Goal: Communication & Community: Answer question/provide support

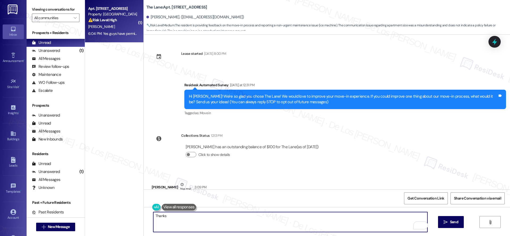
scroll to position [35, 0]
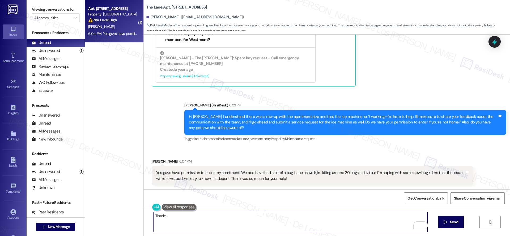
drag, startPoint x: 200, startPoint y: 219, endPoint x: 116, endPoint y: 215, distance: 84.6
click at [116, 215] on div "( 1 ) Apt. [STREET_ADDRESS] Property: The Lane ⚠️ Risk Level: High The resident…" at bounding box center [297, 118] width 425 height 236
drag, startPoint x: 253, startPoint y: 215, endPoint x: 96, endPoint y: 201, distance: 157.3
click at [96, 201] on div "( 1 ) Apt. [STREET_ADDRESS] Property: The Lane ⚠️ Risk Level: High The resident…" at bounding box center [297, 118] width 425 height 236
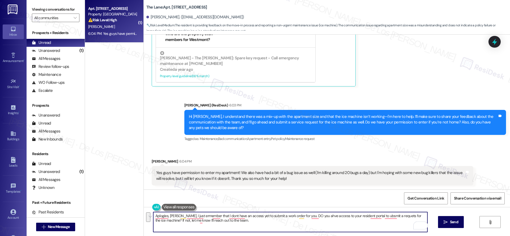
click at [250, 223] on textarea "Aplogies, [PERSON_NAME], I just ermember that I dont have an access yet to subm…" at bounding box center [290, 222] width 274 height 20
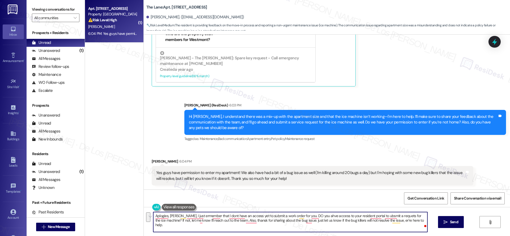
paste textarea "Hi [PERSON_NAME], Apologies, I just realized I don’t have access yet to submit …"
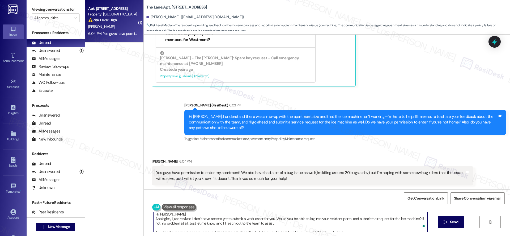
scroll to position [0, 0]
drag, startPoint x: 150, startPoint y: 219, endPoint x: 141, endPoint y: 210, distance: 12.4
click at [144, 210] on div "Hi [PERSON_NAME], Apologies, I just realized I don’t have access yet to submit …" at bounding box center [327, 227] width 366 height 40
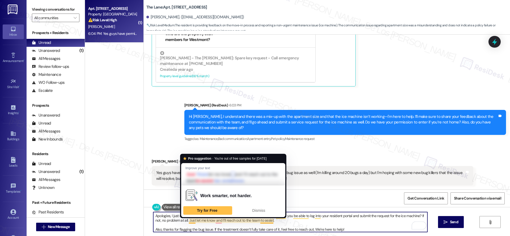
click at [174, 215] on textarea "Apologies, I just realized I don’t have access yet to submit a work order for y…" at bounding box center [290, 222] width 274 height 20
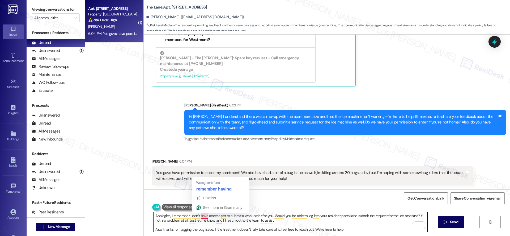
click at [245, 217] on textarea "Apologies, I remember I don’t have access yet to submit a work order for you. W…" at bounding box center [290, 222] width 274 height 20
click at [153, 229] on textarea "Apologies, I remember I don’t have access yet to submit a work order for you. W…" at bounding box center [290, 222] width 274 height 20
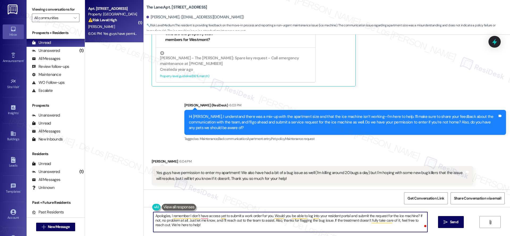
click at [244, 226] on textarea "Apologies, I remember I don’t have access yet to submit a work order for you. W…" at bounding box center [290, 222] width 274 height 20
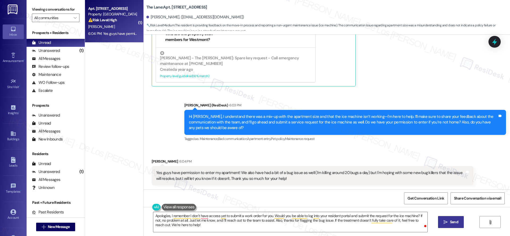
click at [449, 221] on span "Send" at bounding box center [454, 222] width 10 height 6
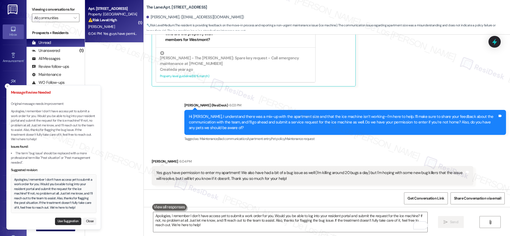
click at [69, 221] on button "Use Suggestion" at bounding box center [68, 220] width 26 height 7
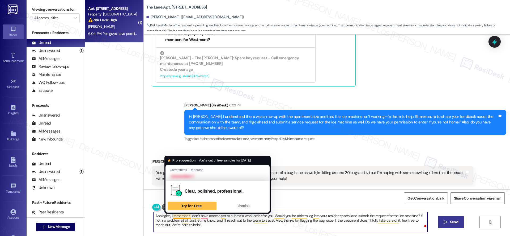
click at [186, 215] on textarea "Apologies, I remember I don’t have access yet to submit a work order for you. W…" at bounding box center [290, 222] width 274 height 20
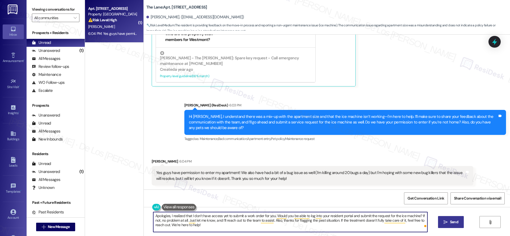
click at [248, 224] on textarea "Apologies, I realized that I don’t have access yet to submit a work order for y…" at bounding box center [290, 222] width 274 height 20
type textarea "Apologies, I realized that I don’t have access yet to submit a work order for y…"
click at [445, 221] on icon "" at bounding box center [446, 222] width 4 height 4
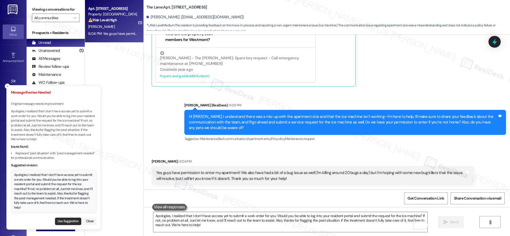
click at [73, 219] on button "Use Suggestion" at bounding box center [68, 220] width 26 height 7
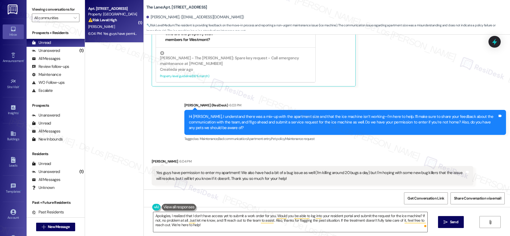
click at [374, 226] on textarea "Apologies, I realized that I don’t have access yet to submit a work order for y…" at bounding box center [290, 222] width 274 height 20
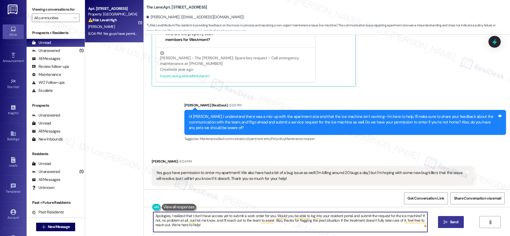
click at [459, 224] on button " Send" at bounding box center [451, 222] width 26 height 12
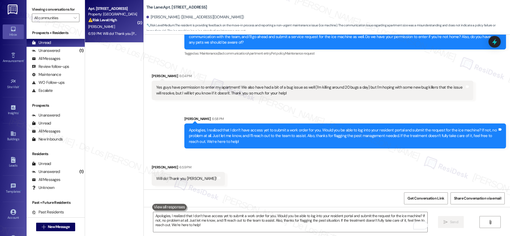
scroll to position [336, 0]
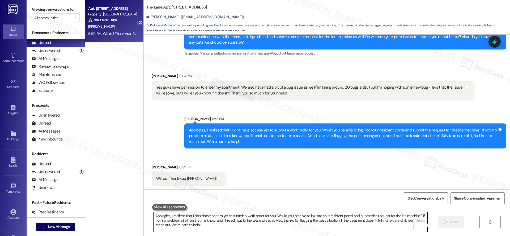
click at [251, 219] on textarea "Apologies, I realized that I don’t have access yet to submit a work order for y…" at bounding box center [290, 222] width 274 height 20
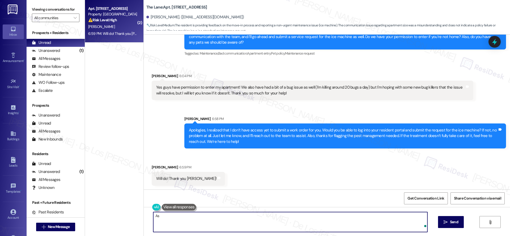
type textarea "A"
type textarea "C"
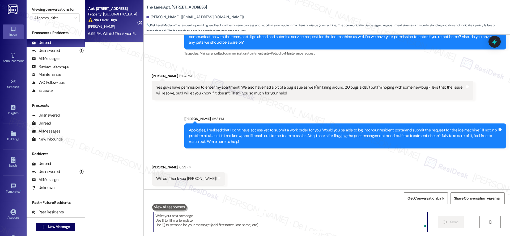
type textarea "D"
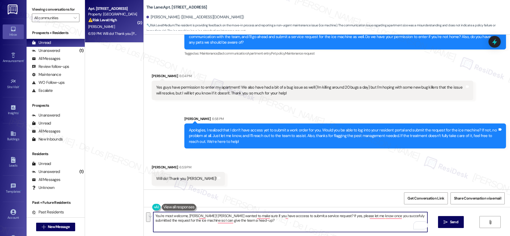
paste textarea "’re most welcome, [PERSON_NAME]! Just wanted to check—do you have access to sub…"
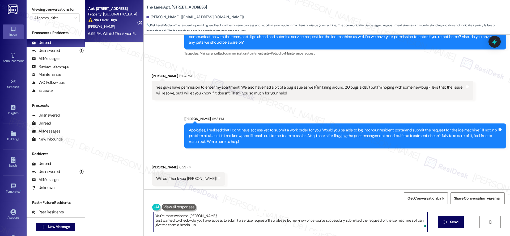
drag, startPoint x: 150, startPoint y: 220, endPoint x: 174, endPoint y: 224, distance: 24.5
click at [153, 220] on textarea "You’re most welcome, [PERSON_NAME]! Just wanted to check—do you have access to …" at bounding box center [290, 222] width 274 height 20
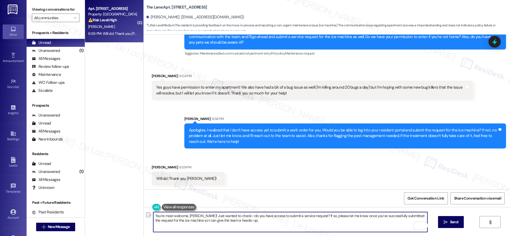
drag, startPoint x: 231, startPoint y: 215, endPoint x: 223, endPoint y: 214, distance: 8.3
click at [216, 215] on textarea "You’re most welcome, [PERSON_NAME]! Just wanted to check—do you have access to …" at bounding box center [290, 222] width 274 height 20
click at [303, 220] on textarea "You’re most welcome, [PERSON_NAME]! Just wanted to make sure you have access to…" at bounding box center [290, 222] width 274 height 20
type textarea "You’re most welcome, [PERSON_NAME]! Just wanted to make sure you have access to…"
click at [450, 223] on span "Send" at bounding box center [454, 222] width 8 height 6
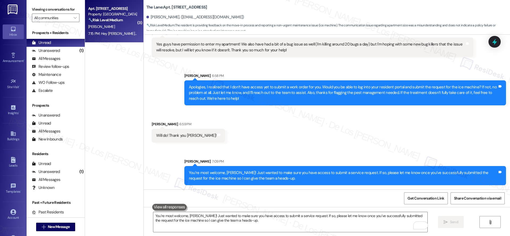
scroll to position [416, 0]
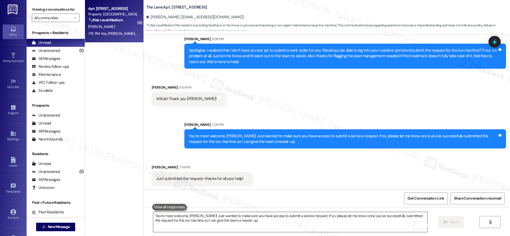
click at [224, 219] on textarea "You’re most welcome, [PERSON_NAME]! Just wanted to make sure you have access to…" at bounding box center [290, 222] width 274 height 20
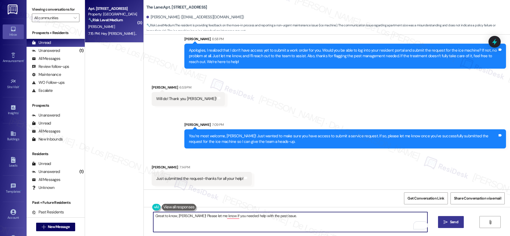
click at [213, 217] on textarea "Great to know, [PERSON_NAME]! Please let me know if you needed help with the pe…" at bounding box center [290, 222] width 274 height 20
paste textarea "hear, [PERSON_NAME]! If you need any help with the pest issue, just let me know…"
click at [153, 219] on textarea "Great to hear, [PERSON_NAME]! If you need any help with the pest issue, just le…" at bounding box center [290, 222] width 274 height 20
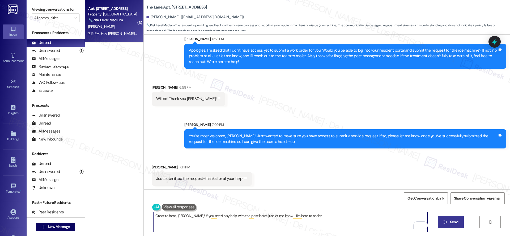
click at [261, 215] on textarea "Great to hear, [PERSON_NAME]! If you need any help with the pest issue, just le…" at bounding box center [290, 222] width 274 height 20
drag, startPoint x: 275, startPoint y: 213, endPoint x: 280, endPoint y: 212, distance: 5.2
click at [275, 213] on textarea "Great to hear, [PERSON_NAME]! If you need any help with the pest issue, just le…" at bounding box center [290, 222] width 274 height 20
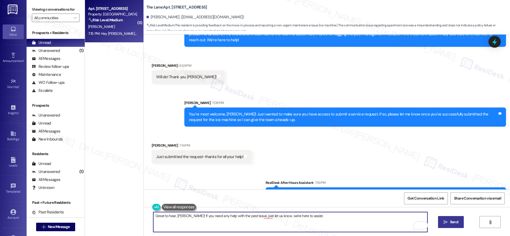
scroll to position [453, 0]
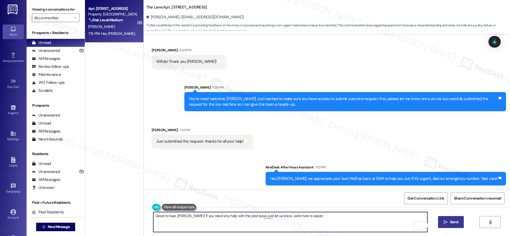
type textarea "Great to hear, [PERSON_NAME]! If you need any help with the pest issue, just le…"
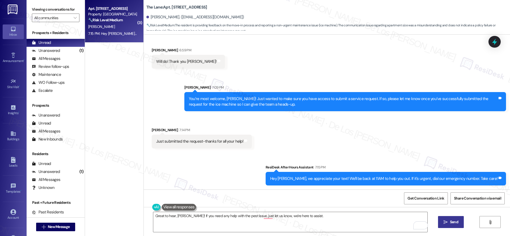
click at [451, 217] on button " Send" at bounding box center [451, 222] width 26 height 12
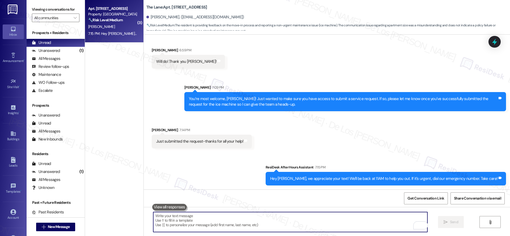
click at [310, 215] on textarea "To enrich screen reader interactions, please activate Accessibility in Grammarl…" at bounding box center [290, 222] width 274 height 20
paste textarea "Great to hear, [PERSON_NAME]! If you need any help with the pest issue, just le…"
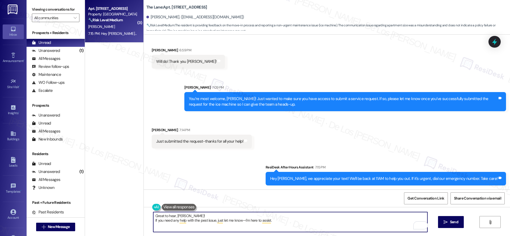
drag, startPoint x: 150, startPoint y: 218, endPoint x: 165, endPoint y: 216, distance: 15.3
click at [153, 218] on textarea "Great to hear, [PERSON_NAME]! If you need any help with the pest issue, just le…" at bounding box center [290, 222] width 274 height 20
drag, startPoint x: 272, startPoint y: 216, endPoint x: 289, endPoint y: 213, distance: 17.4
click at [272, 216] on textarea "Great to hear, [PERSON_NAME]! If you need any help with the pest issue, just le…" at bounding box center [290, 222] width 274 height 20
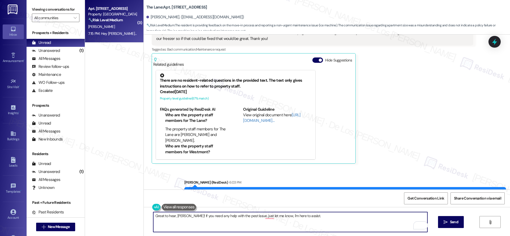
scroll to position [135, 0]
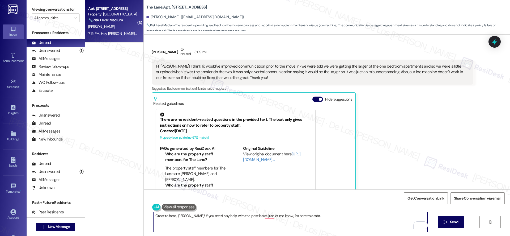
type textarea "Great to hear, [PERSON_NAME]! If you need any help with the pest issue, just le…"
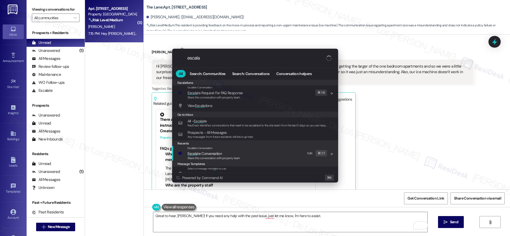
type input "escala"
drag, startPoint x: 241, startPoint y: 153, endPoint x: 239, endPoint y: 139, distance: 14.1
click at [241, 153] on div "Escalate Conversation Escala te Conversation Share this conversation with prope…" at bounding box center [255, 153] width 155 height 14
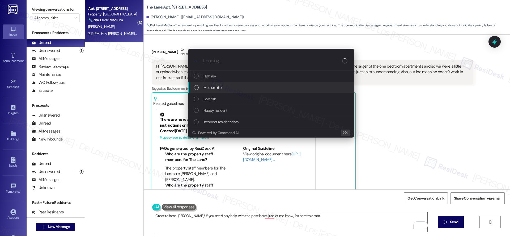
drag, startPoint x: 228, startPoint y: 87, endPoint x: 234, endPoint y: 87, distance: 5.8
click at [228, 87] on div "Medium risk" at bounding box center [271, 87] width 155 height 6
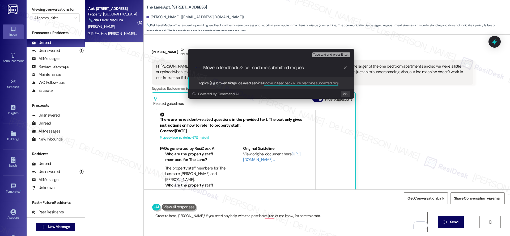
type input "Move in feedback & ice machine submitted request"
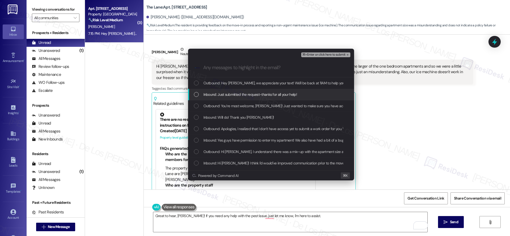
drag, startPoint x: 240, startPoint y: 95, endPoint x: 243, endPoint y: 96, distance: 3.1
click at [240, 95] on span "Inbound: Just submitted the request-thanks for all your help!" at bounding box center [249, 94] width 93 height 6
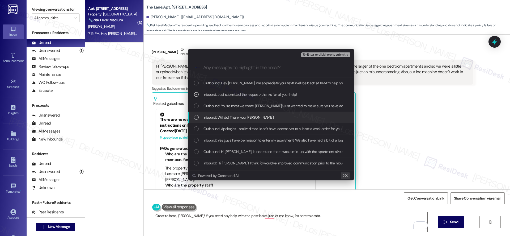
click at [253, 116] on span "Inbound: Will do! Thank you [PERSON_NAME]!" at bounding box center [238, 117] width 71 height 6
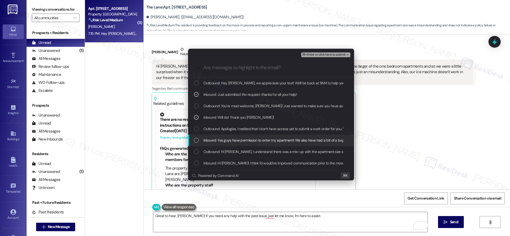
click at [257, 142] on span "Inbound: Yes guys have permission to enter my apartment! We also have had a bit…" at bounding box center [412, 140] width 418 height 6
click at [265, 140] on span "Inbound: Yes guys have permission to enter my apartment! We also have had a bit…" at bounding box center [412, 140] width 418 height 6
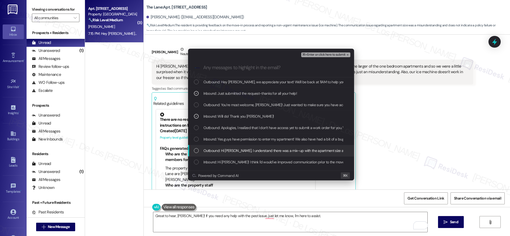
scroll to position [3, 0]
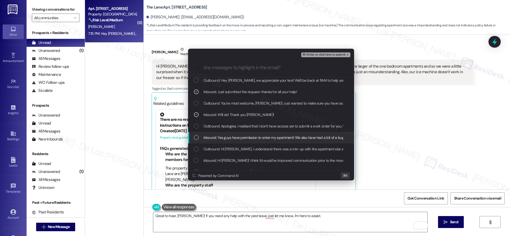
drag, startPoint x: 270, startPoint y: 134, endPoint x: 271, endPoint y: 139, distance: 5.3
click at [270, 134] on div "Inbound: Yes guys have permission to enter my apartment! We also have had a bit…" at bounding box center [271, 137] width 166 height 11
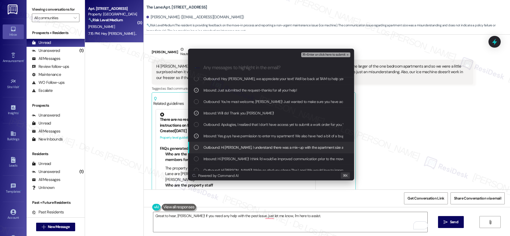
scroll to position [8, 0]
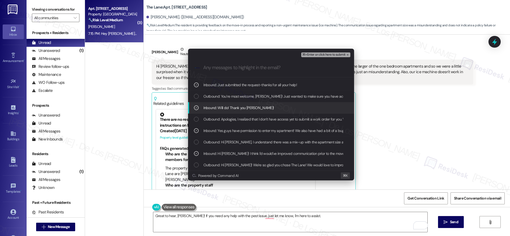
scroll to position [10, 0]
click at [329, 55] on span "⌘+Enter or click here to submit" at bounding box center [323, 55] width 43 height 4
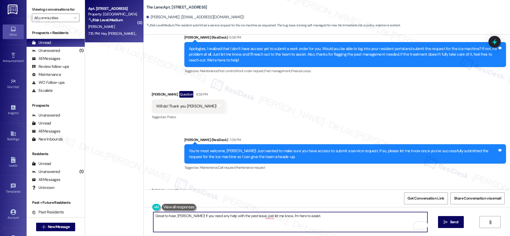
scroll to position [424, 0]
